Goal: Task Accomplishment & Management: Manage account settings

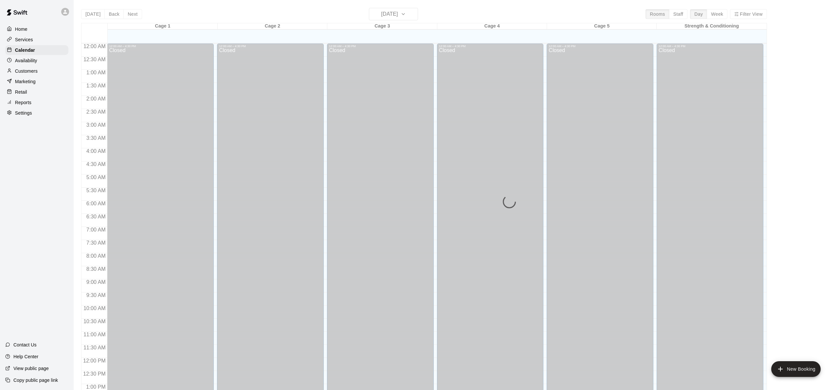
scroll to position [255, 0]
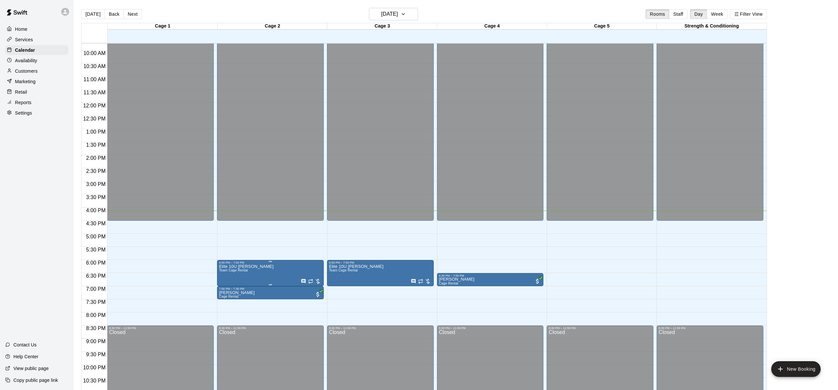
click at [228, 283] on img "edit" at bounding box center [226, 287] width 8 height 8
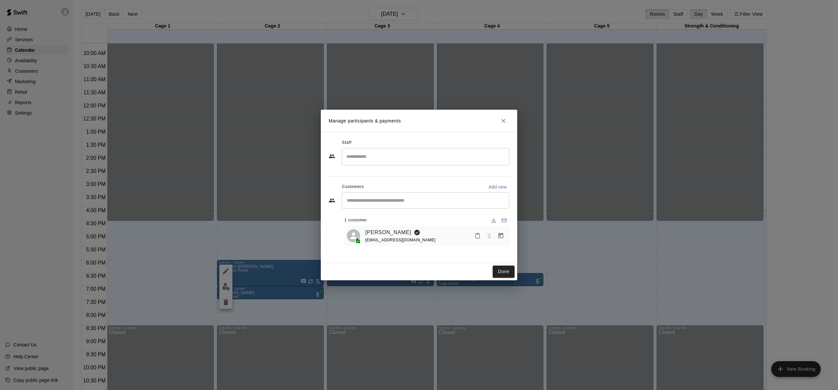
click at [287, 298] on div "Manage participants & payments Staff ​ Customers Add new ​ 1 customer Lytle Ath…" at bounding box center [419, 195] width 838 height 390
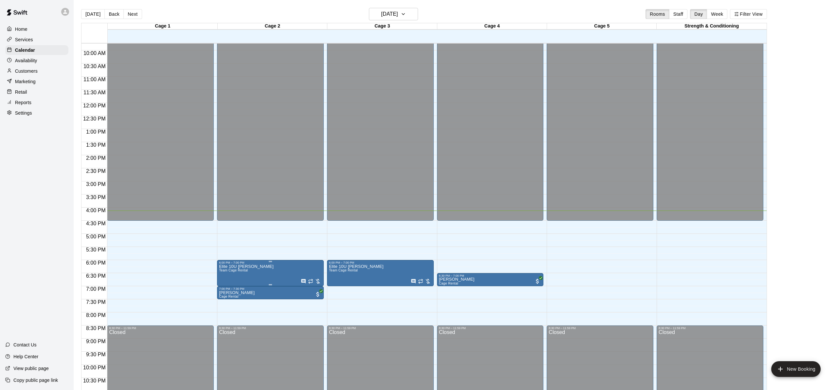
click at [238, 269] on span "Team Cage Rental" at bounding box center [233, 270] width 29 height 4
click at [228, 276] on icon "edit" at bounding box center [226, 275] width 8 height 8
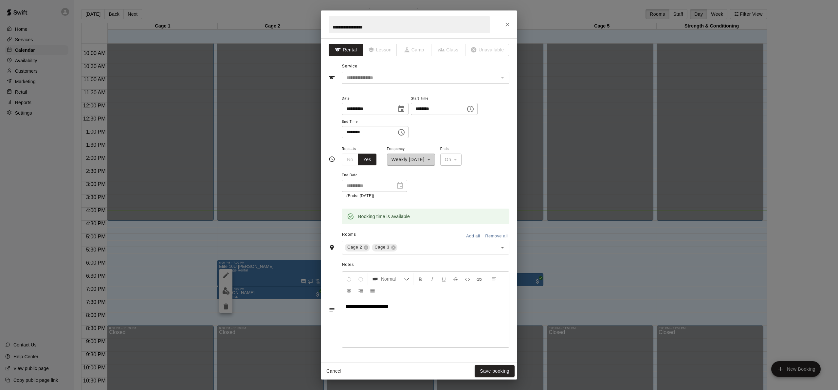
click at [797, 251] on div "**********" at bounding box center [419, 195] width 838 height 390
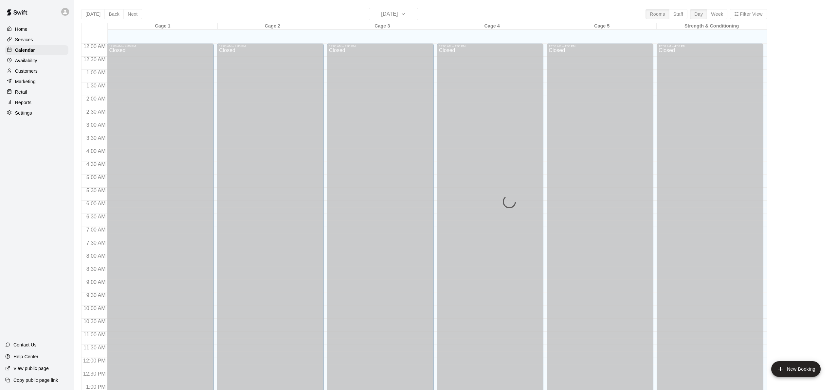
scroll to position [255, 0]
